Goal: Task Accomplishment & Management: Use online tool/utility

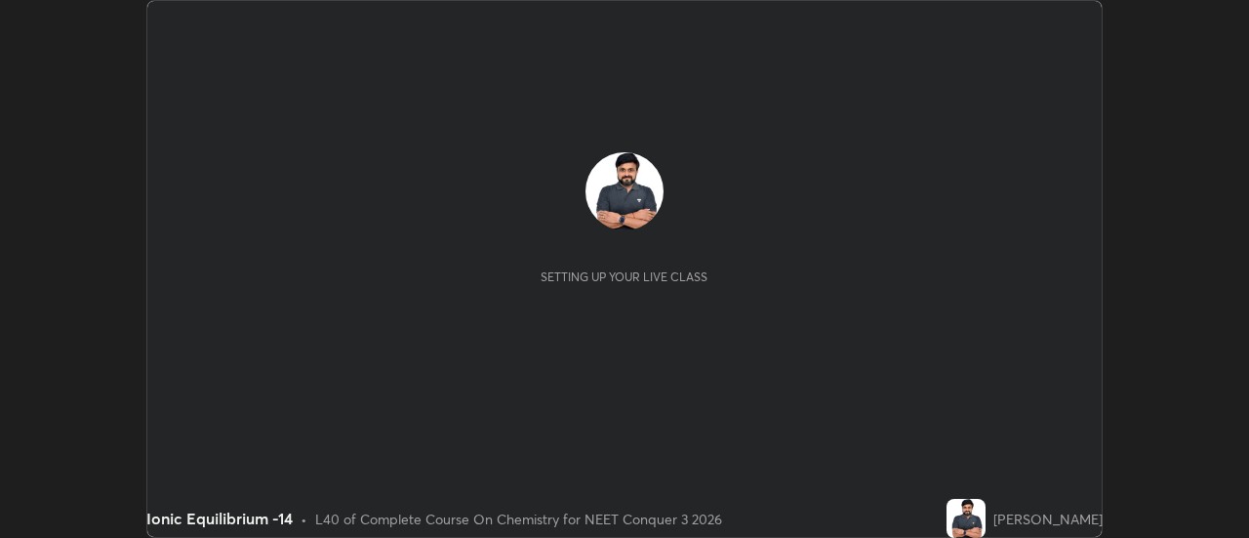
scroll to position [538, 1248]
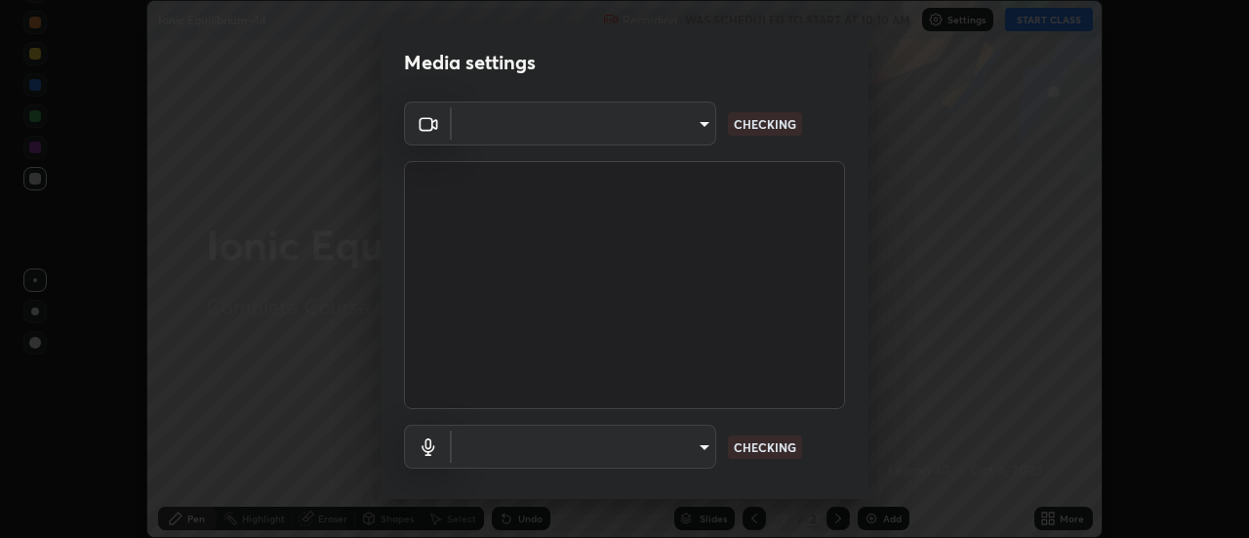
click at [689, 441] on body "Erase all Ionic Equilibrium -14 Recording WAS SCHEDULED TO START AT 10:10 AM Se…" at bounding box center [624, 269] width 1249 height 538
type input "b63bf8d4be001456b007e27562af51addf9deb8236f2337857bb01a3f85ddd7f"
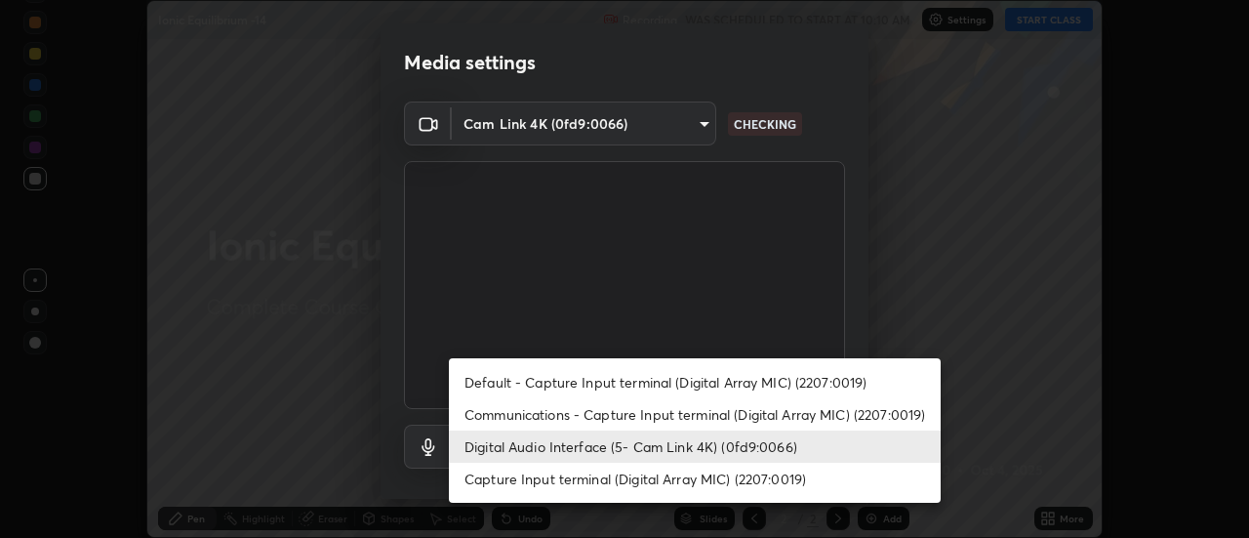
click at [705, 415] on li "Communications - Capture Input terminal (Digital Array MIC) (2207:0019)" at bounding box center [695, 414] width 492 height 32
type input "communications"
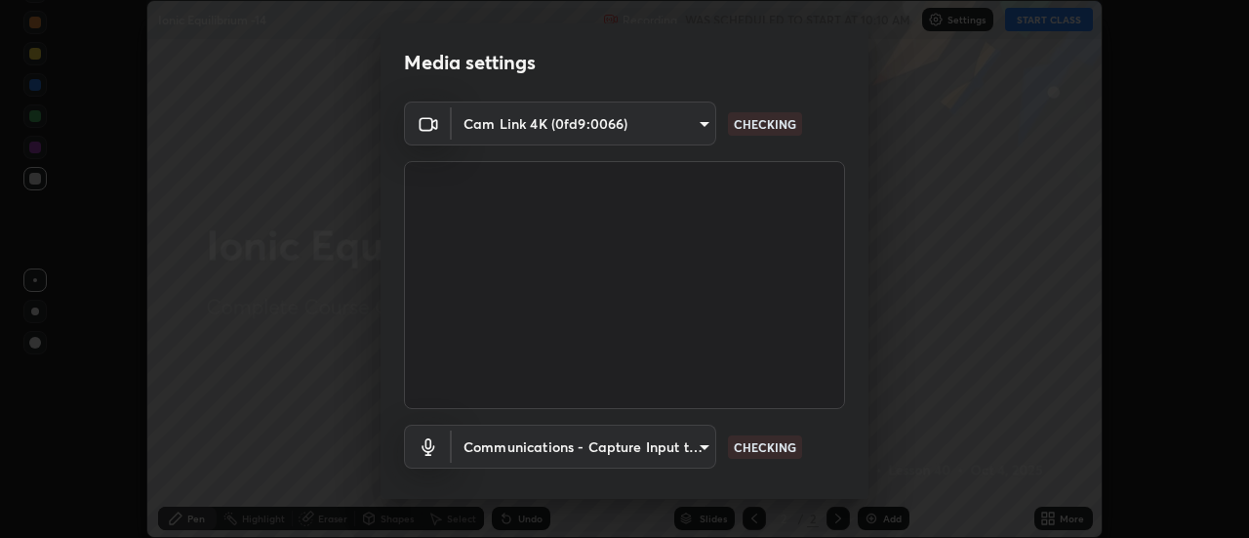
scroll to position [102, 0]
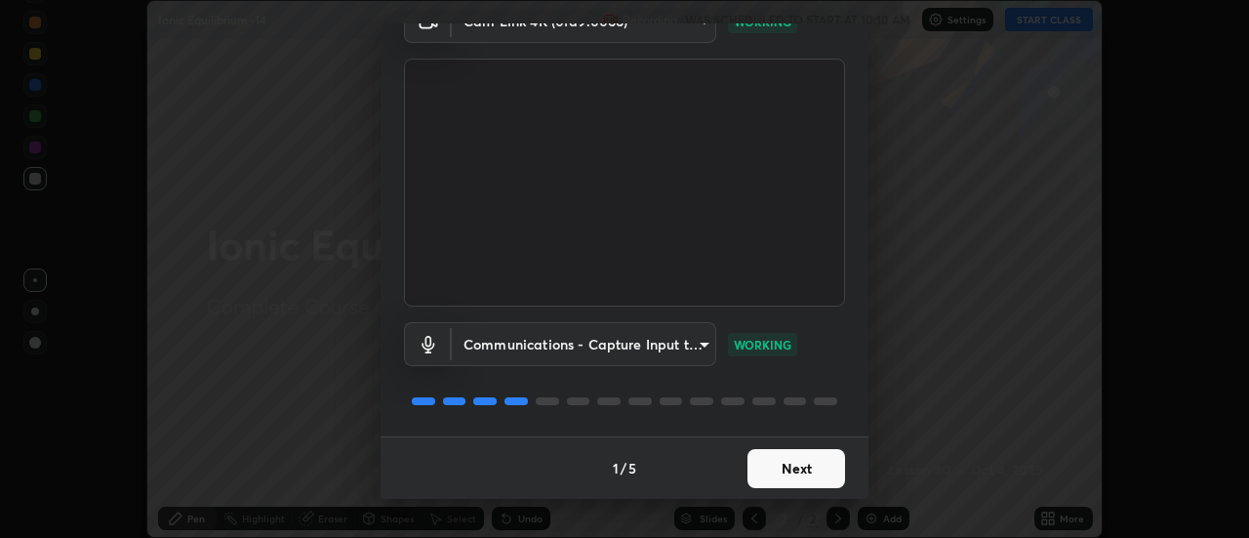
click at [805, 470] on button "Next" at bounding box center [796, 468] width 98 height 39
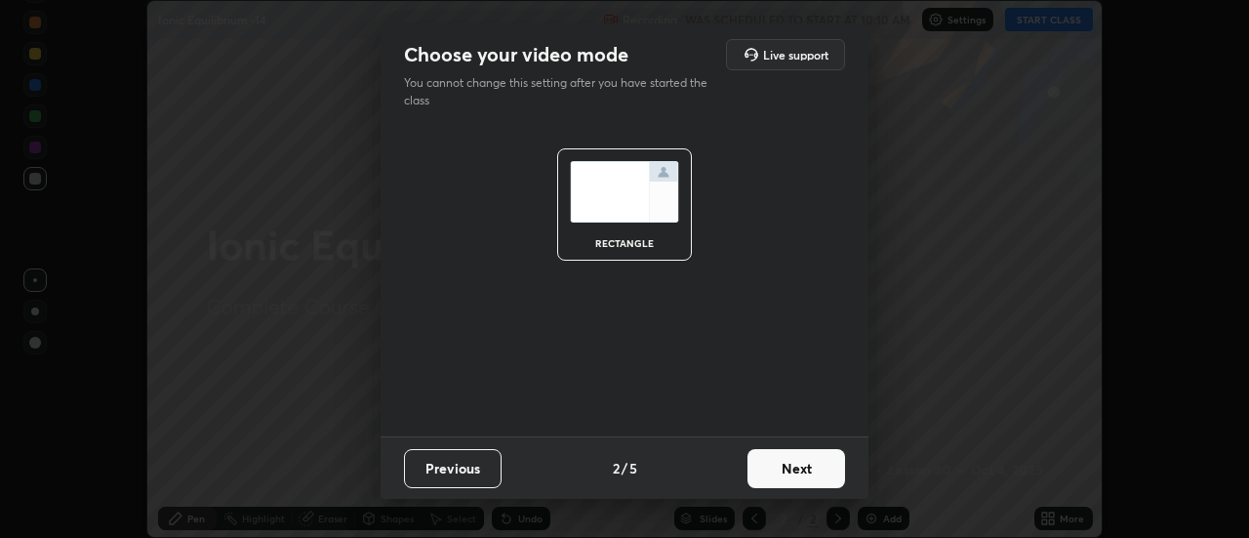
scroll to position [0, 0]
click at [808, 465] on button "Next" at bounding box center [796, 468] width 98 height 39
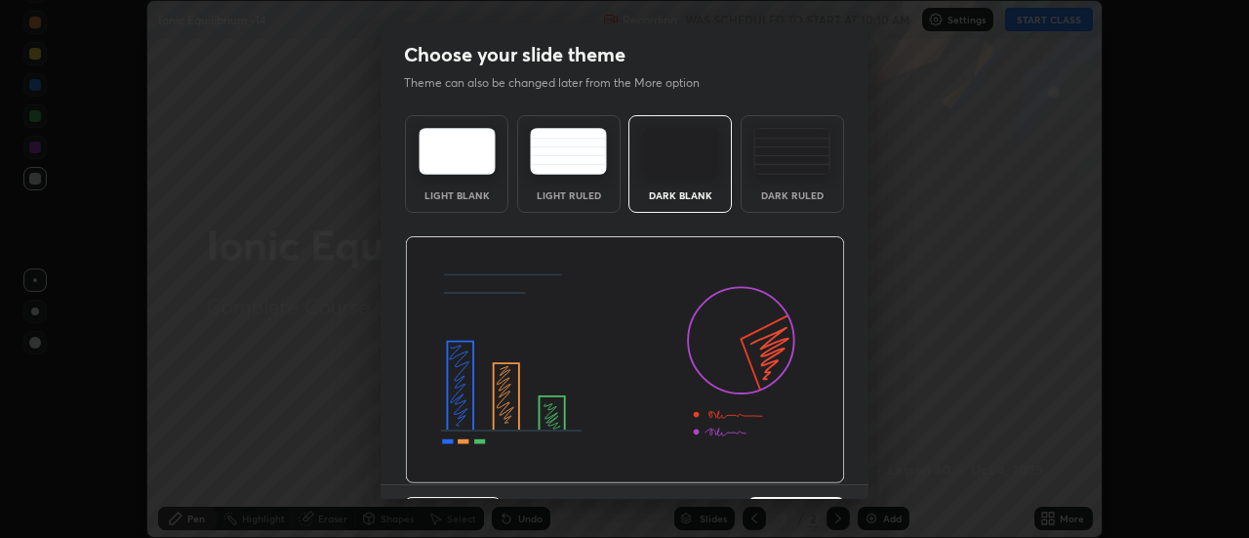
scroll to position [48, 0]
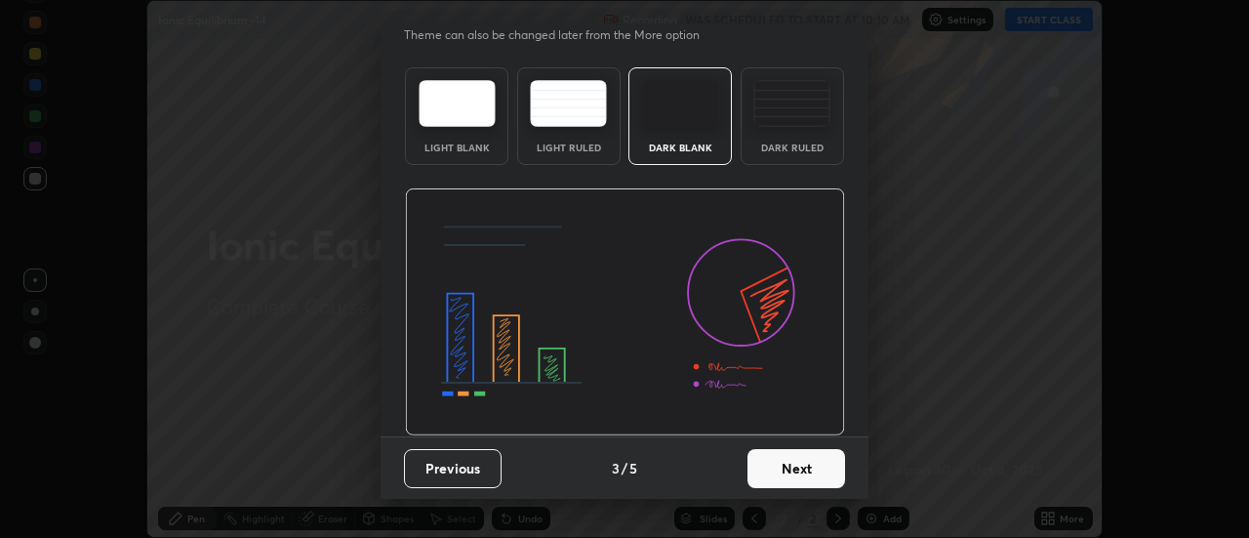
click at [825, 469] on button "Next" at bounding box center [796, 468] width 98 height 39
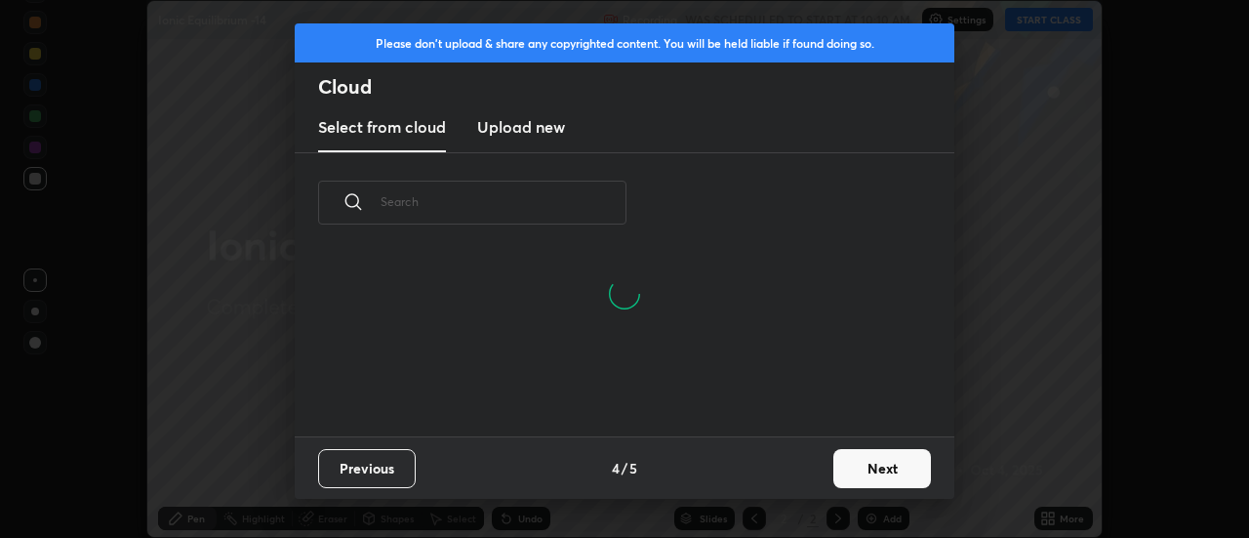
scroll to position [183, 626]
click at [875, 471] on button "Next" at bounding box center [882, 468] width 98 height 39
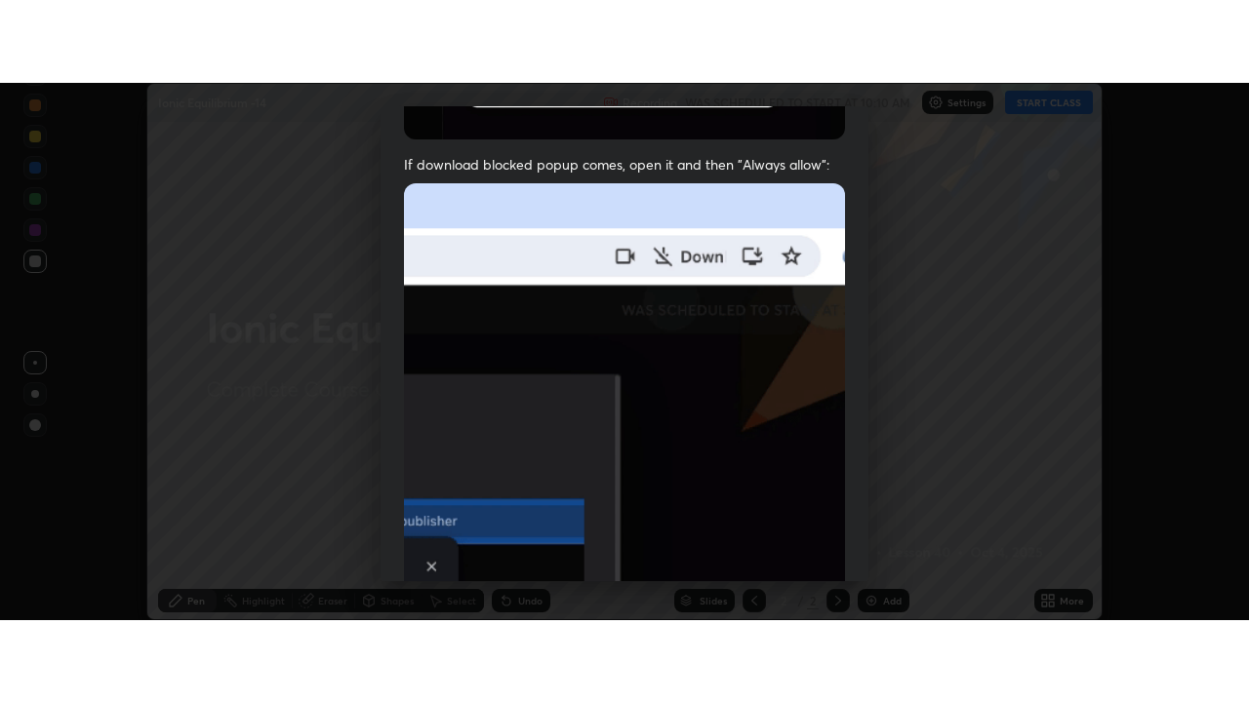
scroll to position [500, 0]
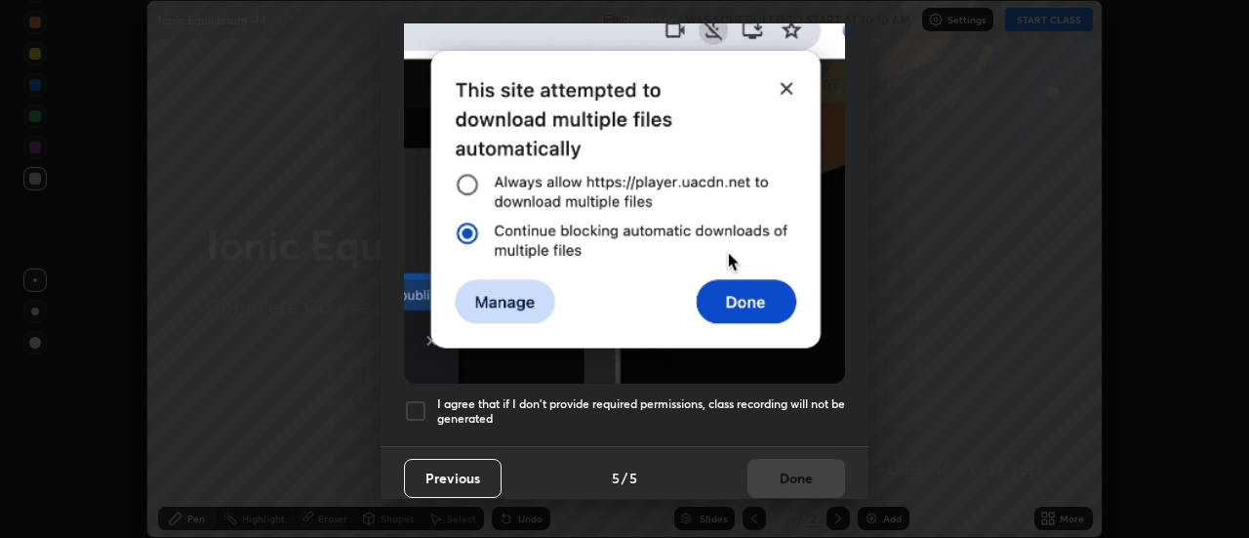
click at [417, 399] on div at bounding box center [415, 410] width 23 height 23
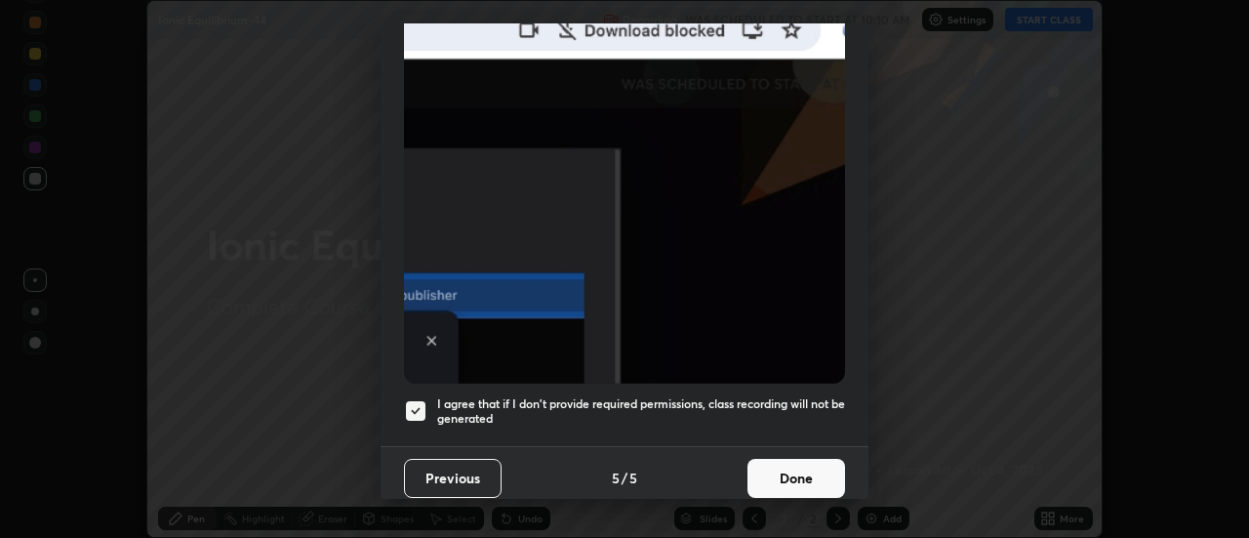
click at [783, 469] on button "Done" at bounding box center [796, 477] width 98 height 39
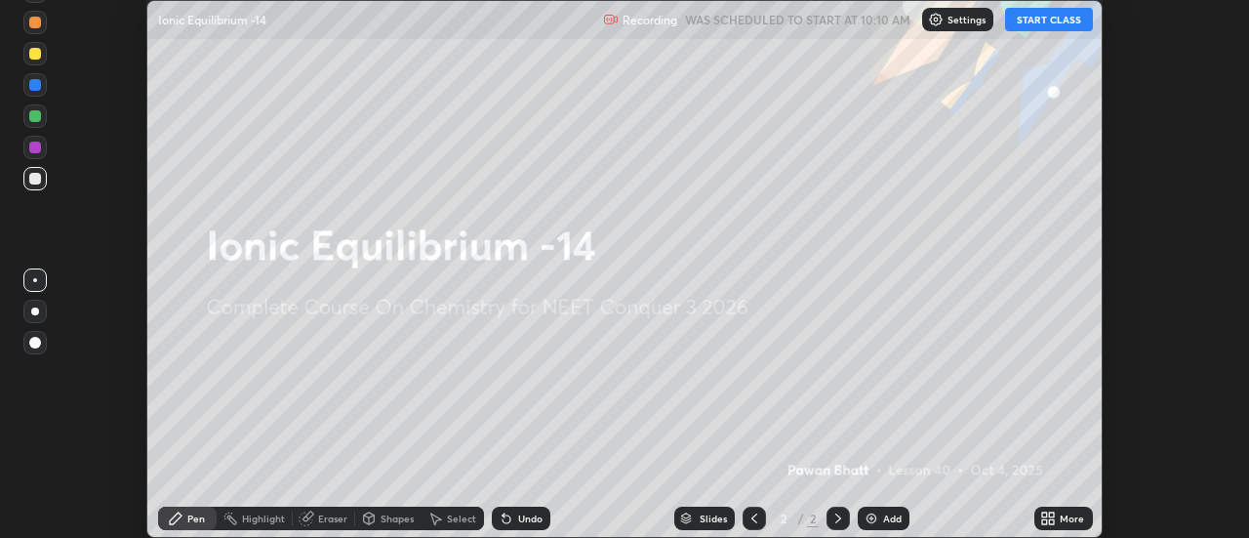
click at [1048, 23] on button "START CLASS" at bounding box center [1049, 19] width 88 height 23
click at [1048, 27] on button "START CLASS" at bounding box center [1049, 19] width 88 height 23
click at [1067, 513] on div "More" at bounding box center [1071, 518] width 24 height 10
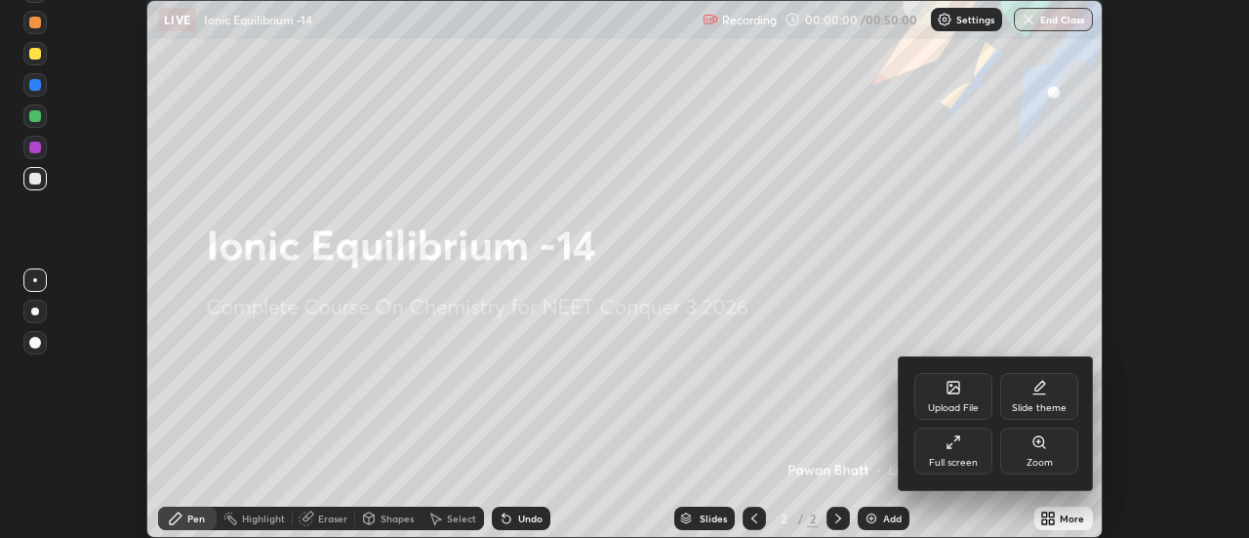
click at [965, 451] on div "Full screen" at bounding box center [953, 450] width 78 height 47
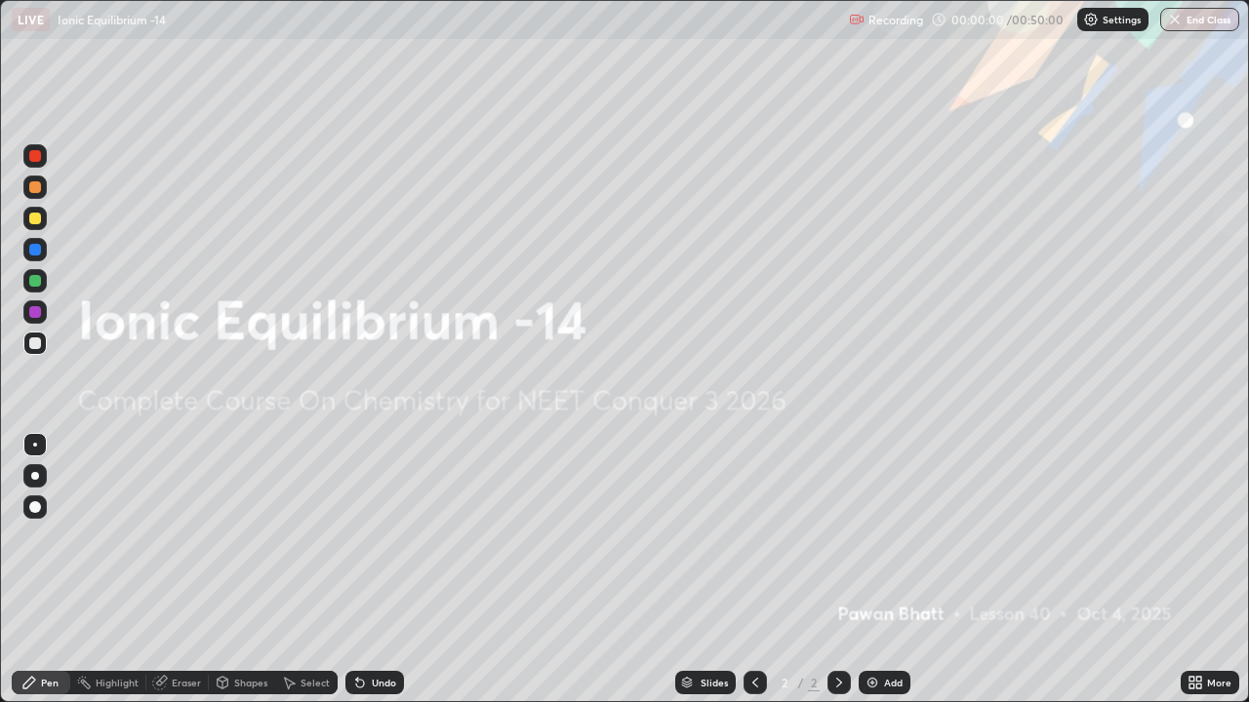
scroll to position [702, 1249]
click at [881, 537] on div "Add" at bounding box center [884, 682] width 52 height 23
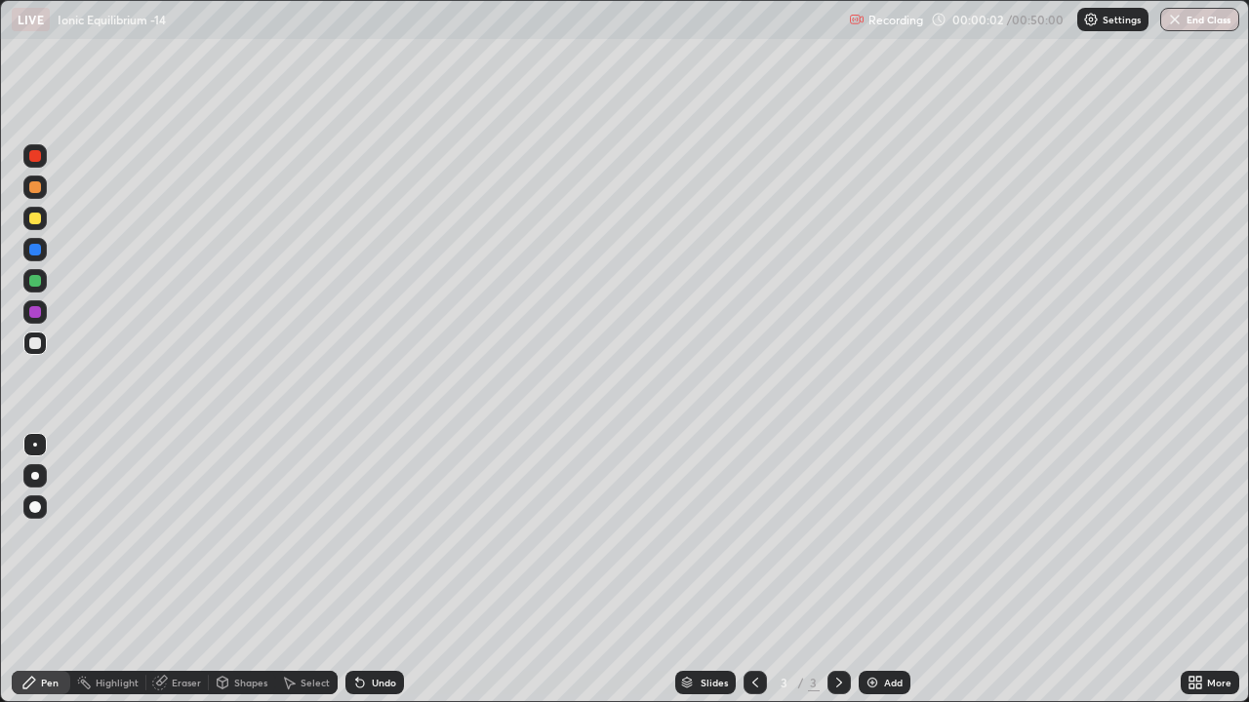
click at [44, 476] on div at bounding box center [34, 475] width 23 height 23
click at [27, 220] on div at bounding box center [34, 218] width 23 height 23
click at [884, 537] on div "Add" at bounding box center [893, 683] width 19 height 10
click at [869, 537] on img at bounding box center [872, 683] width 16 height 16
click at [895, 537] on div "Add" at bounding box center [893, 683] width 19 height 10
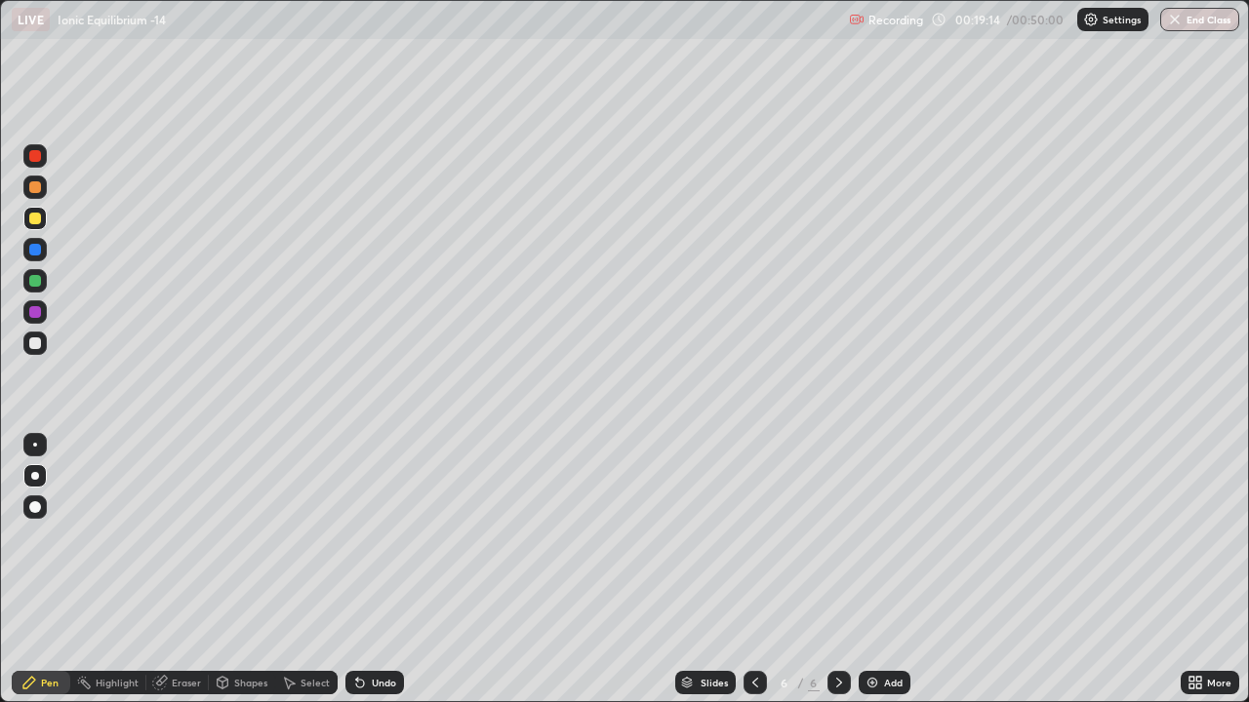
click at [886, 537] on div "Add" at bounding box center [893, 683] width 19 height 10
click at [892, 537] on div "Add" at bounding box center [893, 683] width 19 height 10
click at [881, 537] on div "Add" at bounding box center [884, 682] width 52 height 23
click at [371, 537] on div "Undo" at bounding box center [374, 682] width 59 height 23
click at [373, 537] on div "Undo" at bounding box center [384, 683] width 24 height 10
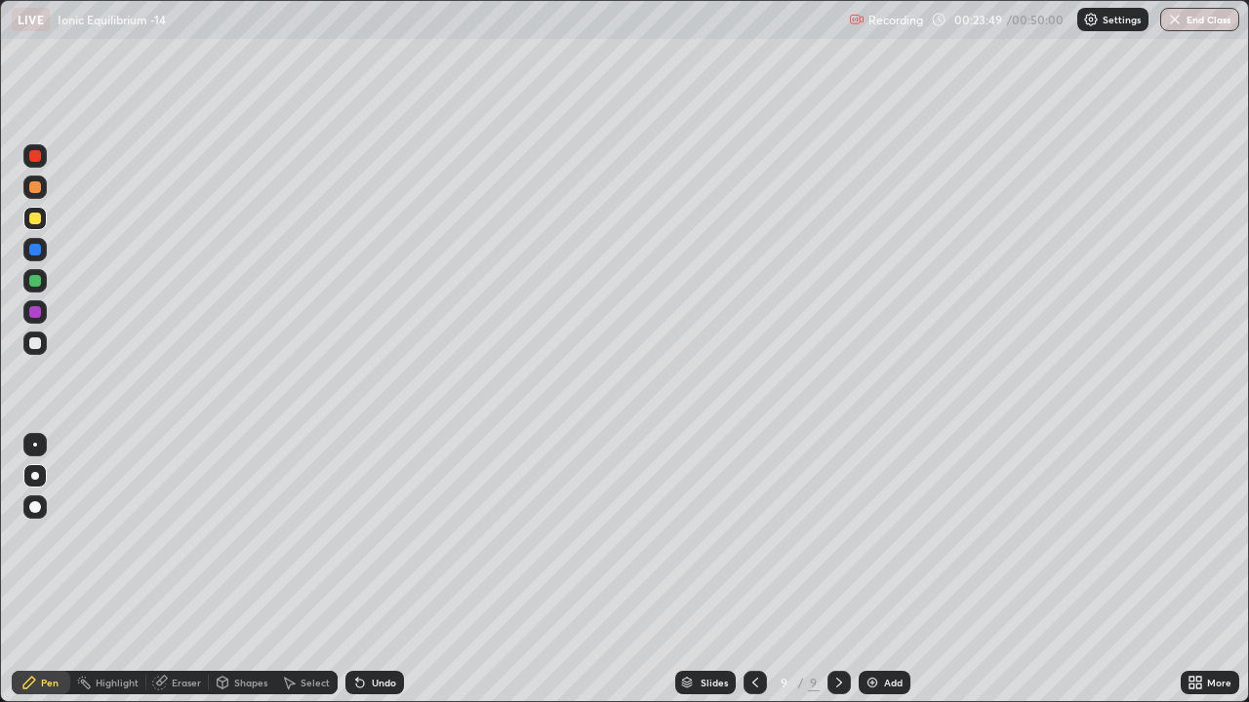
click at [374, 537] on div "Undo" at bounding box center [384, 683] width 24 height 10
click at [377, 537] on div "Undo" at bounding box center [384, 683] width 24 height 10
click at [884, 537] on div "Add" at bounding box center [893, 683] width 19 height 10
click at [895, 537] on div "Add" at bounding box center [893, 683] width 19 height 10
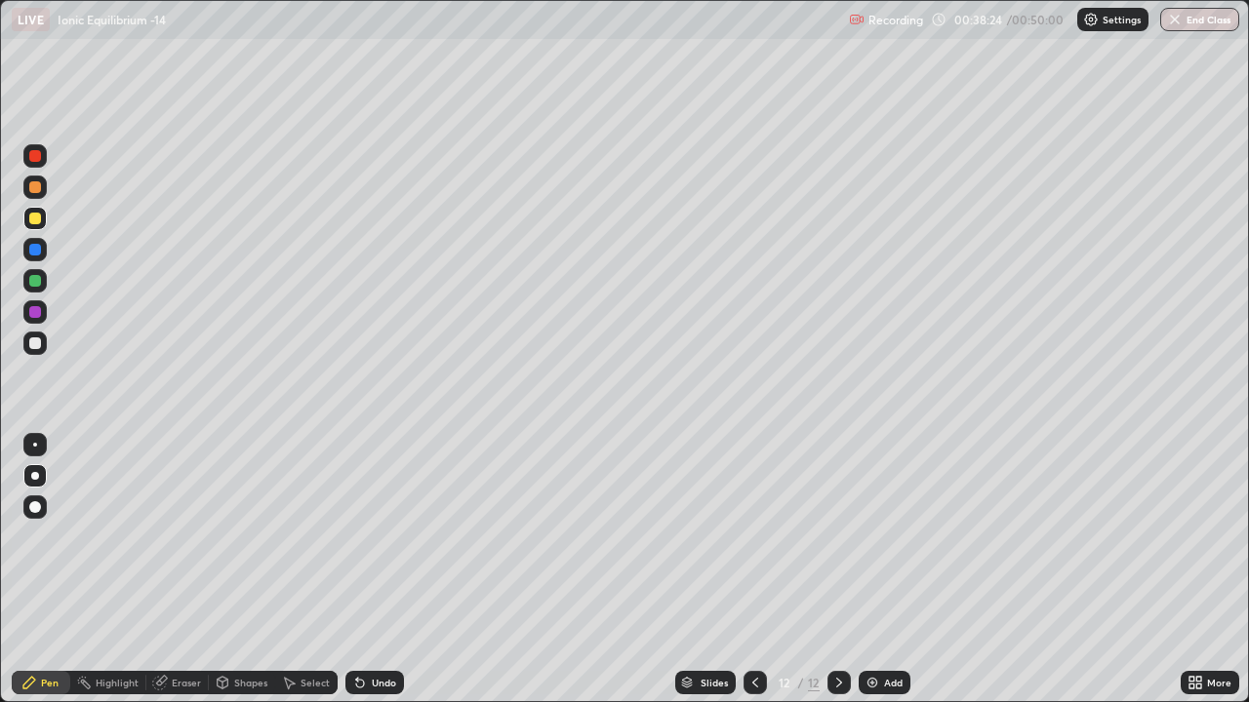
click at [35, 347] on div at bounding box center [35, 344] width 12 height 12
click at [183, 537] on div "Eraser" at bounding box center [186, 683] width 29 height 10
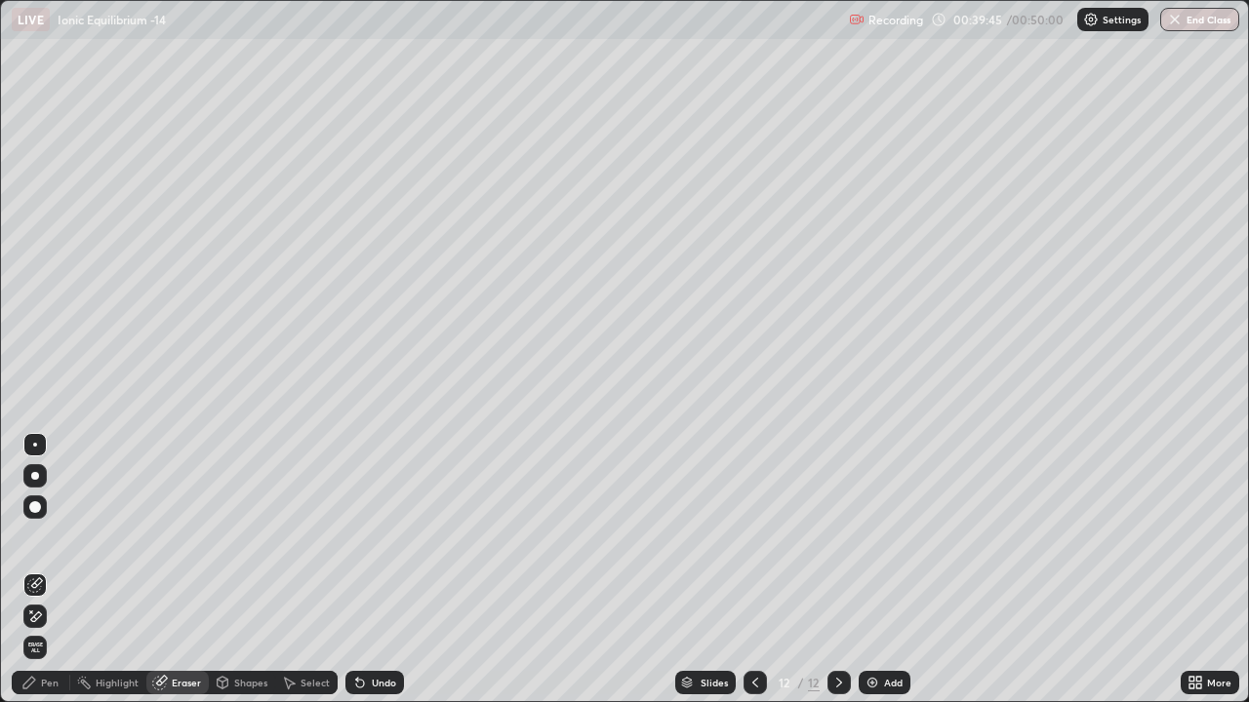
click at [43, 537] on div "Pen" at bounding box center [50, 683] width 18 height 10
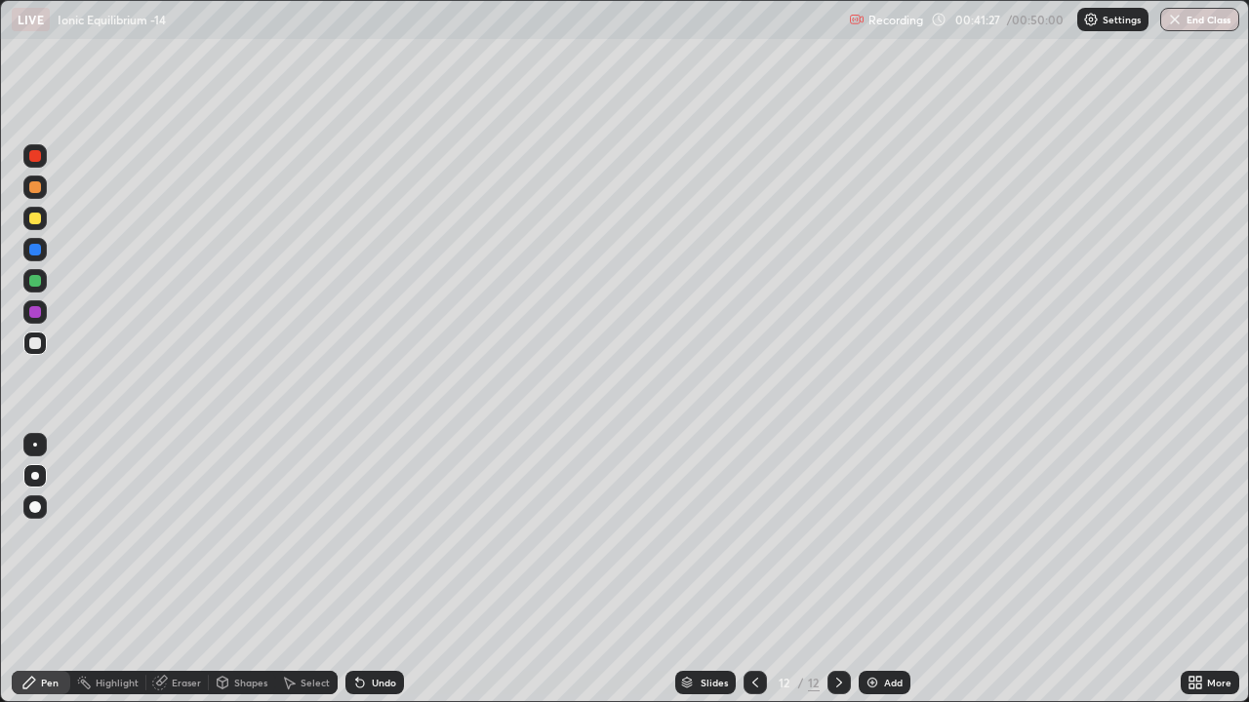
click at [887, 537] on div "Add" at bounding box center [893, 683] width 19 height 10
click at [369, 537] on div "Undo" at bounding box center [374, 682] width 59 height 23
click at [367, 537] on div "Undo" at bounding box center [374, 682] width 59 height 23
click at [886, 537] on div "Add" at bounding box center [893, 683] width 19 height 10
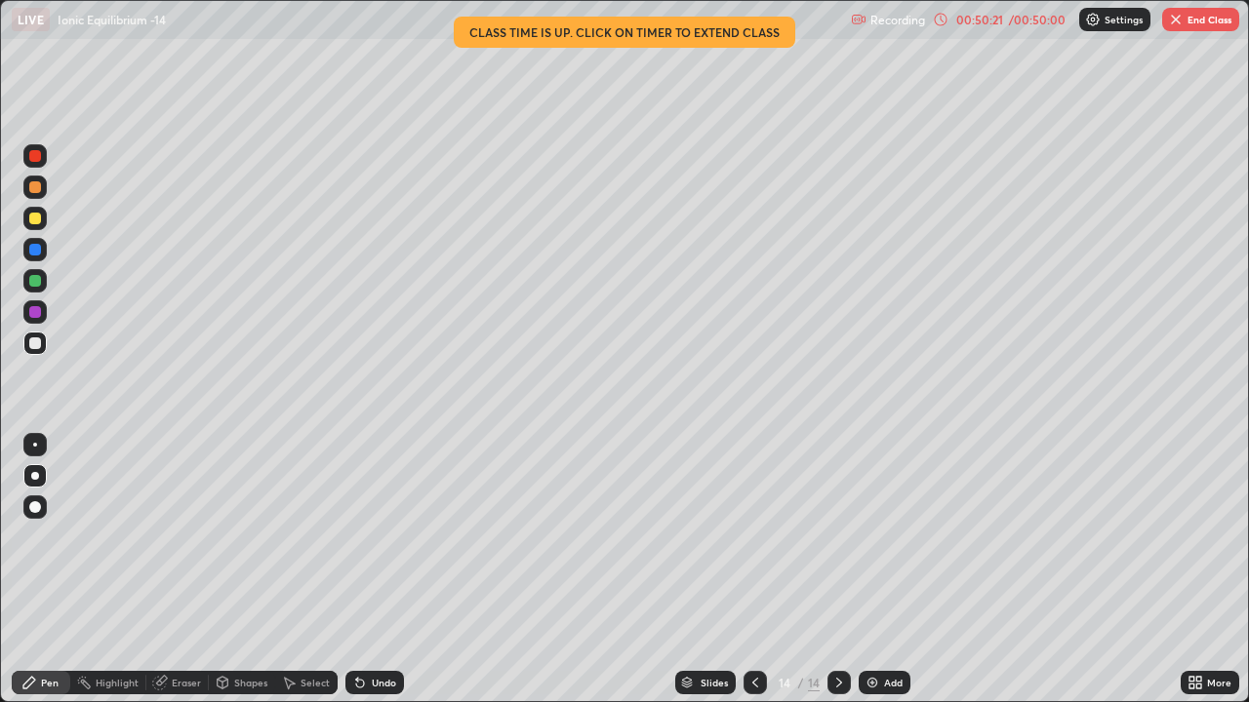
click at [881, 537] on div "Add" at bounding box center [884, 682] width 52 height 23
click at [1040, 19] on div "/ 00:50:00" at bounding box center [1037, 20] width 60 height 12
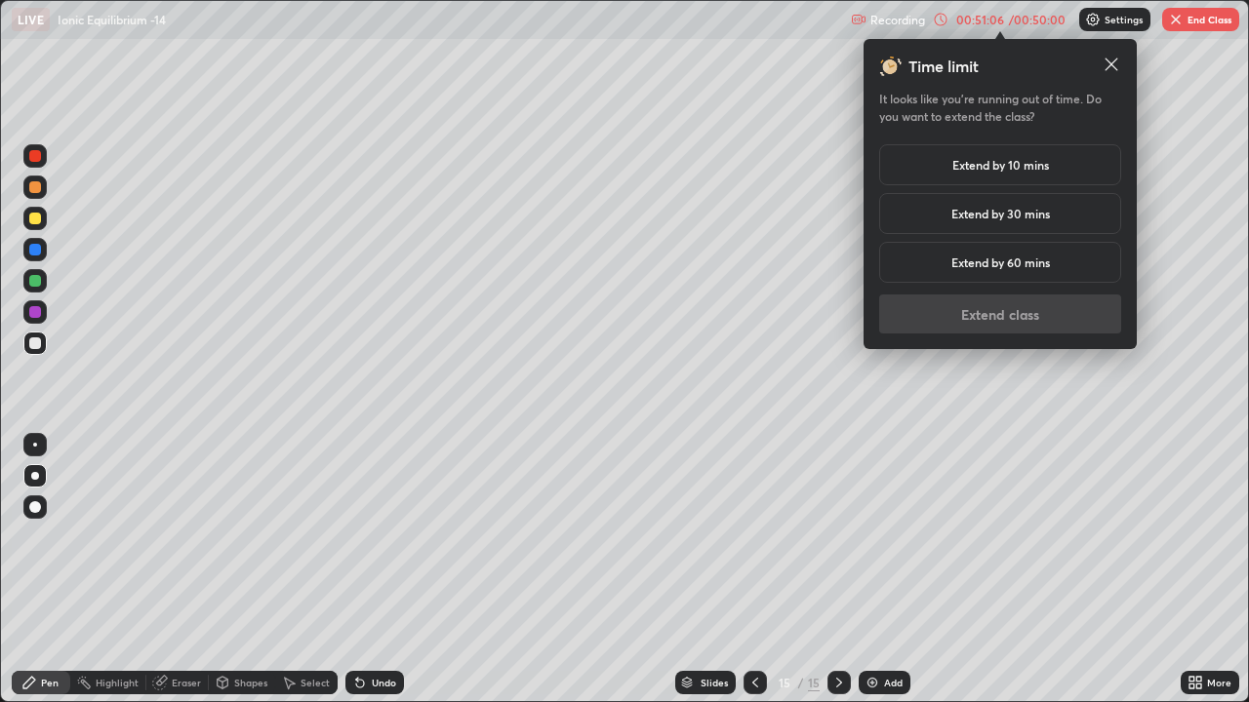
click at [1034, 170] on h5 "Extend by 10 mins" at bounding box center [1000, 165] width 97 height 18
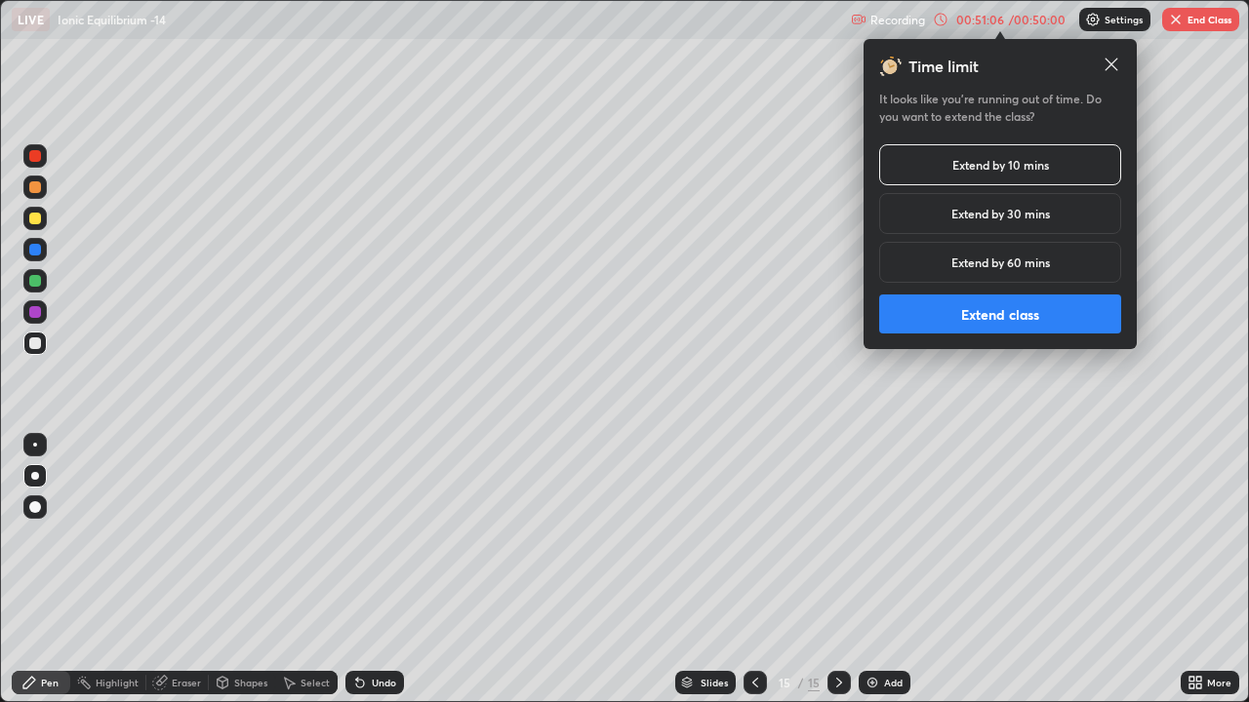
click at [1017, 321] on button "Extend class" at bounding box center [1000, 314] width 242 height 39
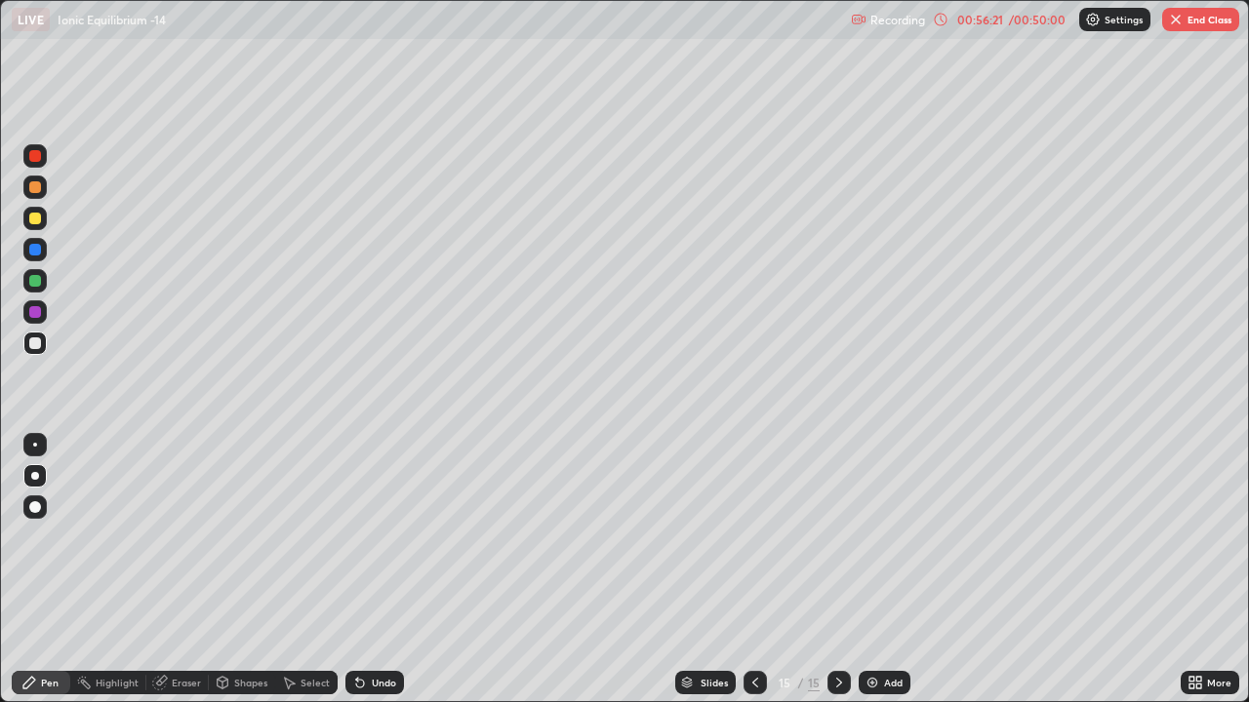
click at [895, 537] on div "Add" at bounding box center [893, 683] width 19 height 10
click at [891, 537] on div "Add" at bounding box center [893, 683] width 19 height 10
click at [1204, 21] on button "End Class" at bounding box center [1200, 19] width 77 height 23
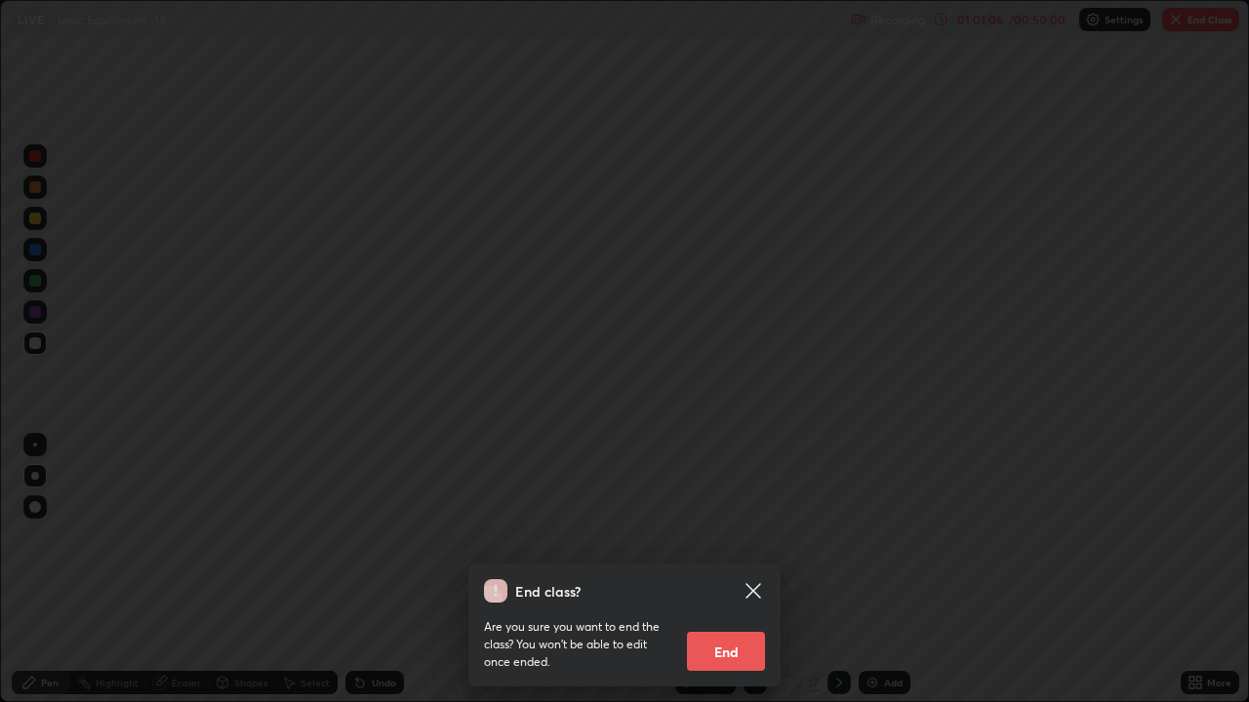
click at [731, 537] on button "End" at bounding box center [726, 651] width 78 height 39
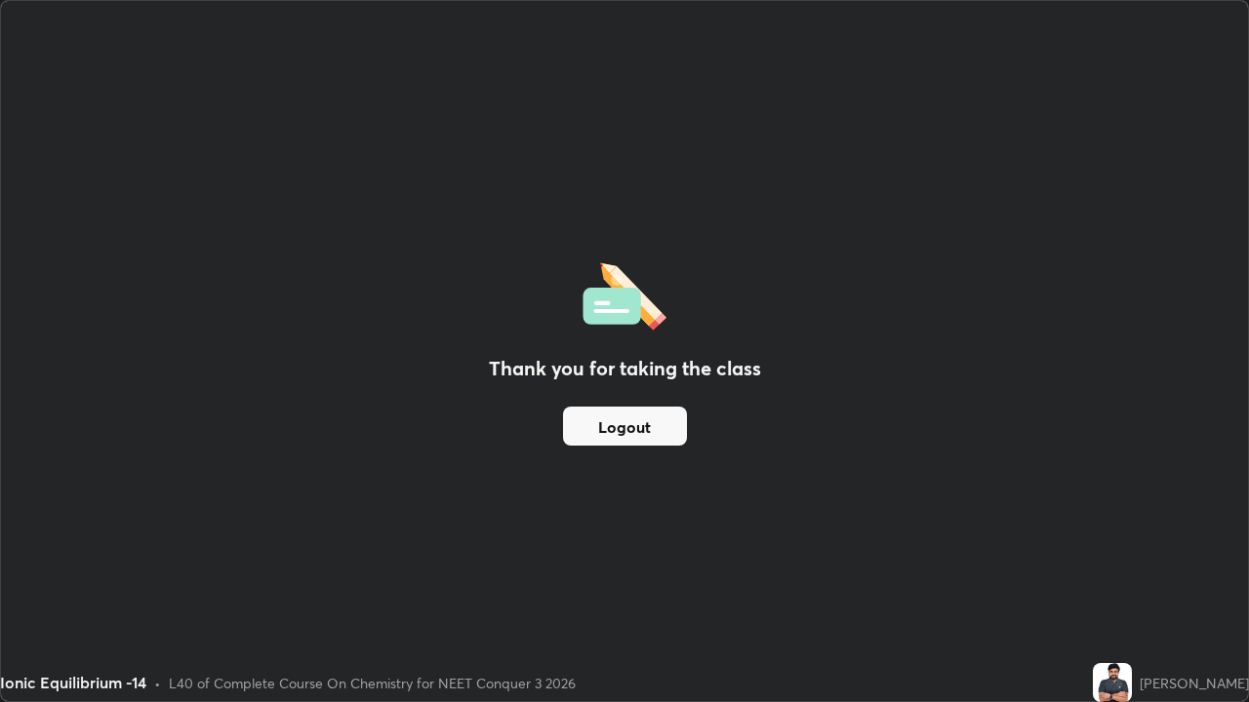
click at [650, 434] on button "Logout" at bounding box center [625, 426] width 124 height 39
click at [642, 424] on button "Logout" at bounding box center [625, 426] width 124 height 39
click at [635, 423] on button "Logout" at bounding box center [625, 426] width 124 height 39
